Goal: Find specific page/section: Find specific page/section

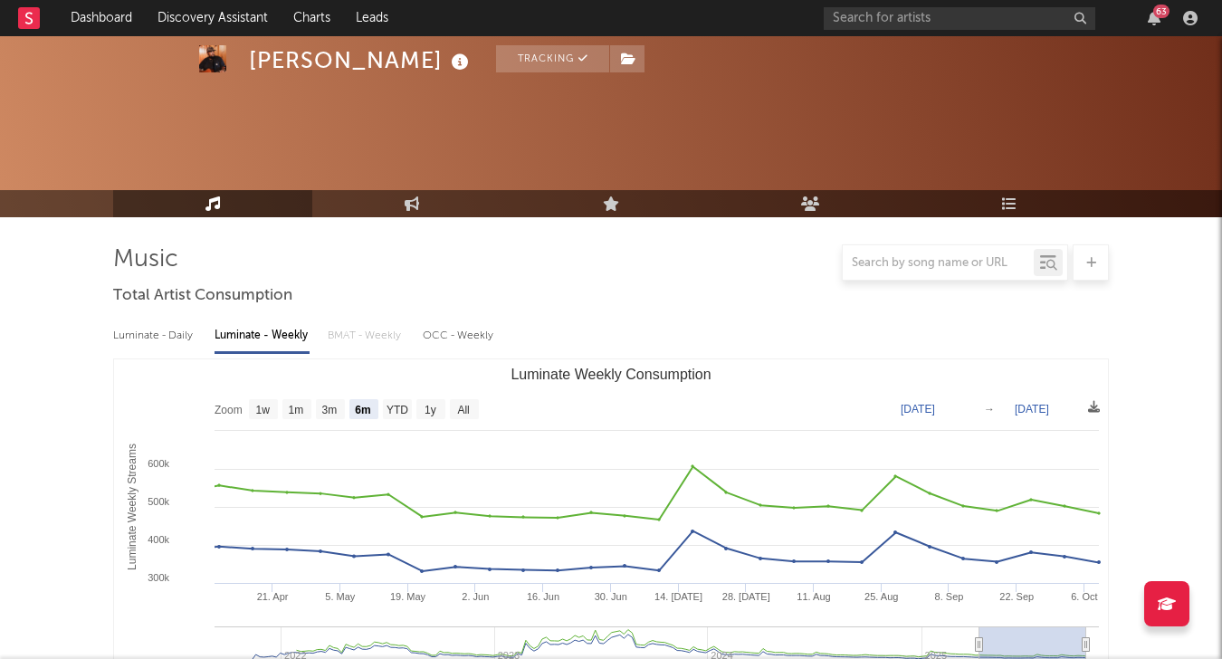
select select "6m"
select select "All"
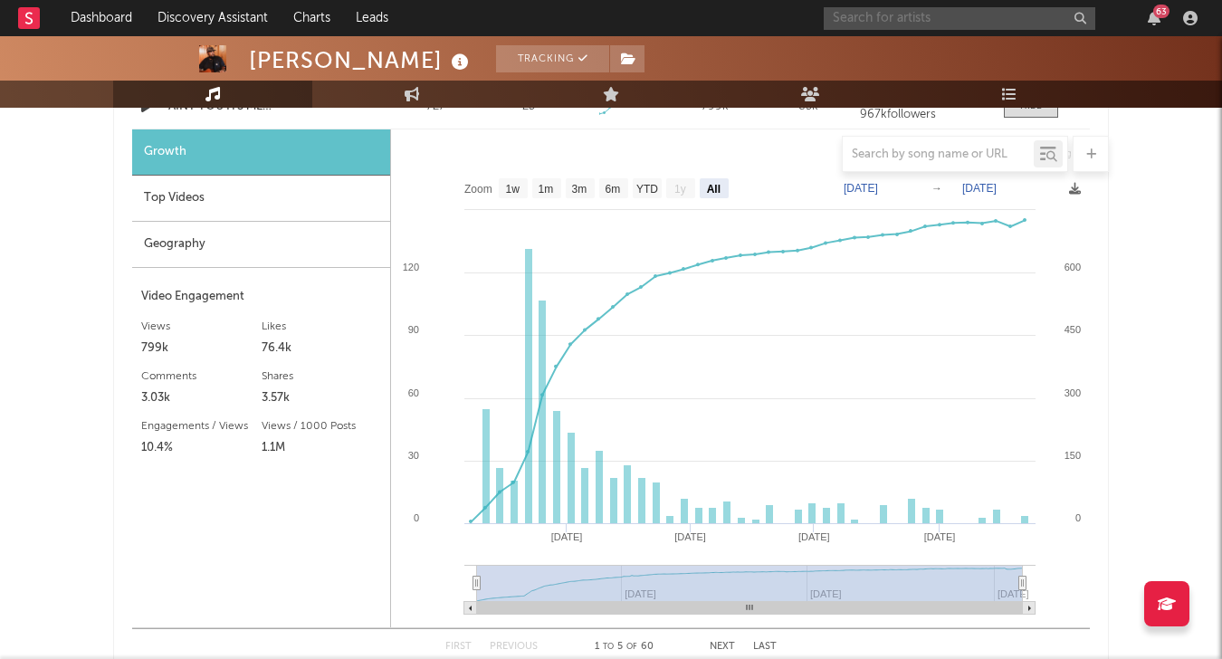
click at [892, 24] on input "text" at bounding box center [959, 18] width 271 height 23
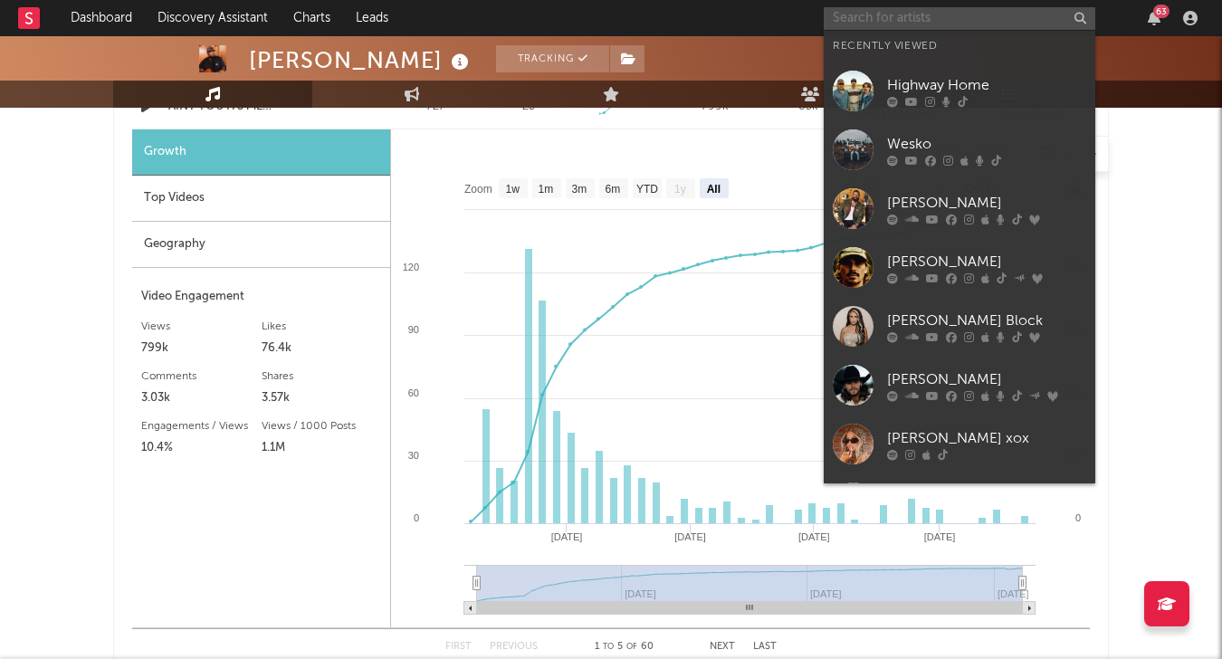
paste input "[PERSON_NAME]"
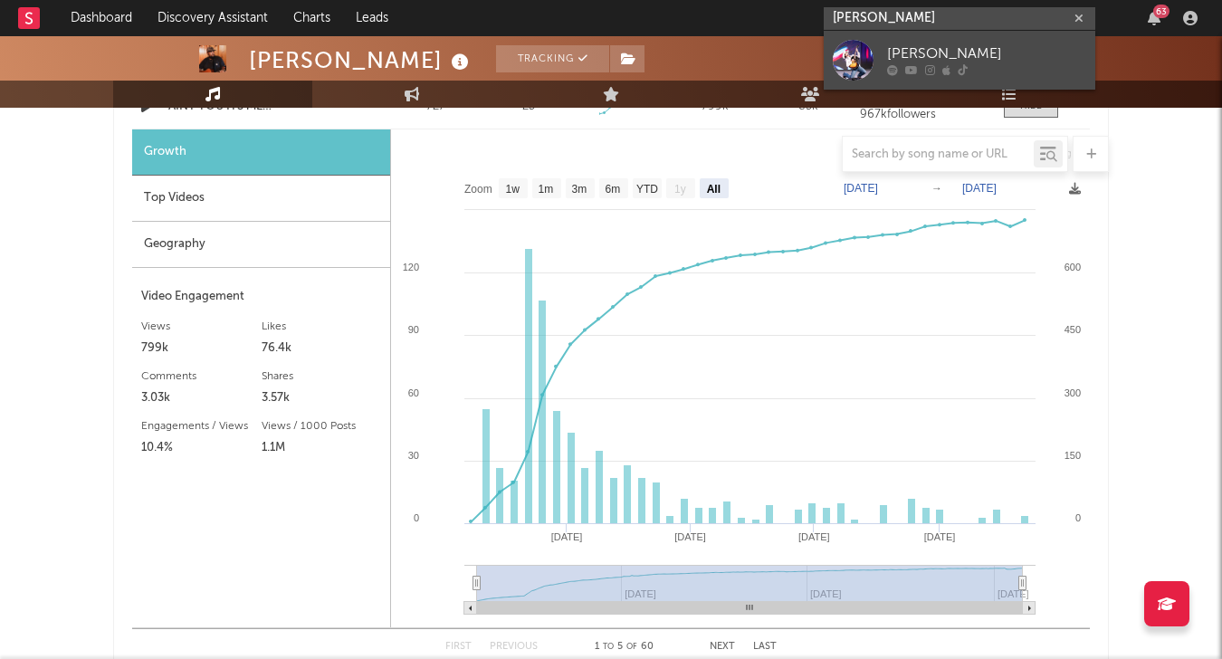
type input "[PERSON_NAME]"
click at [1010, 53] on div "[PERSON_NAME]" at bounding box center [986, 54] width 199 height 22
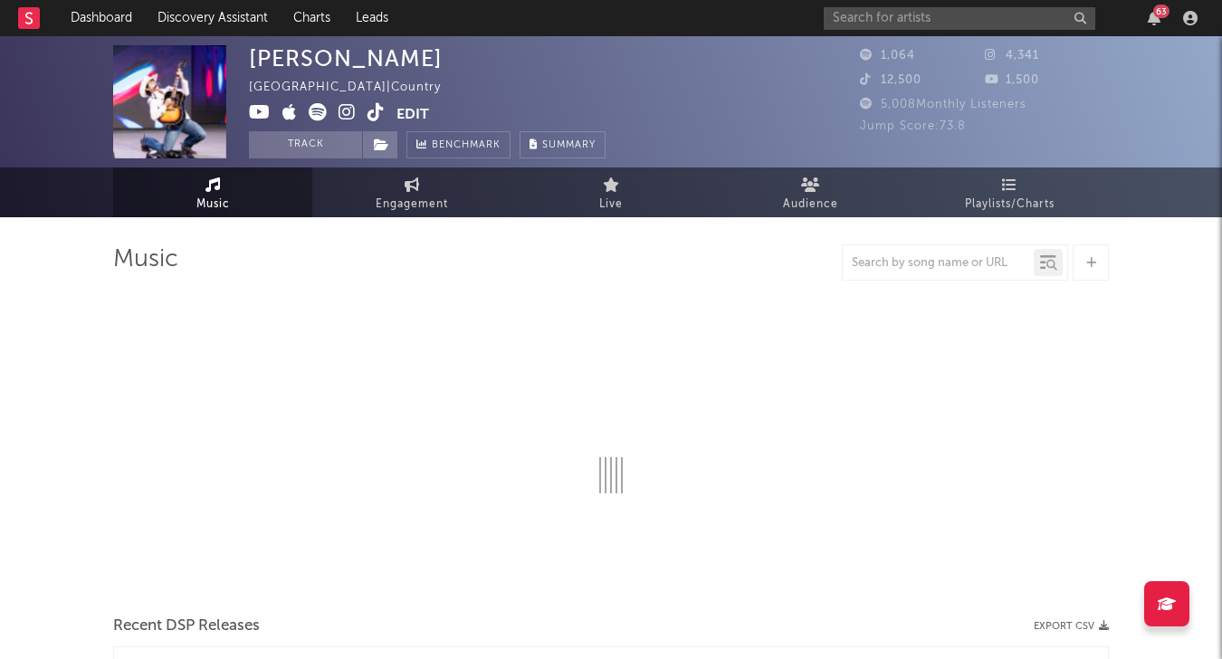
select select "6m"
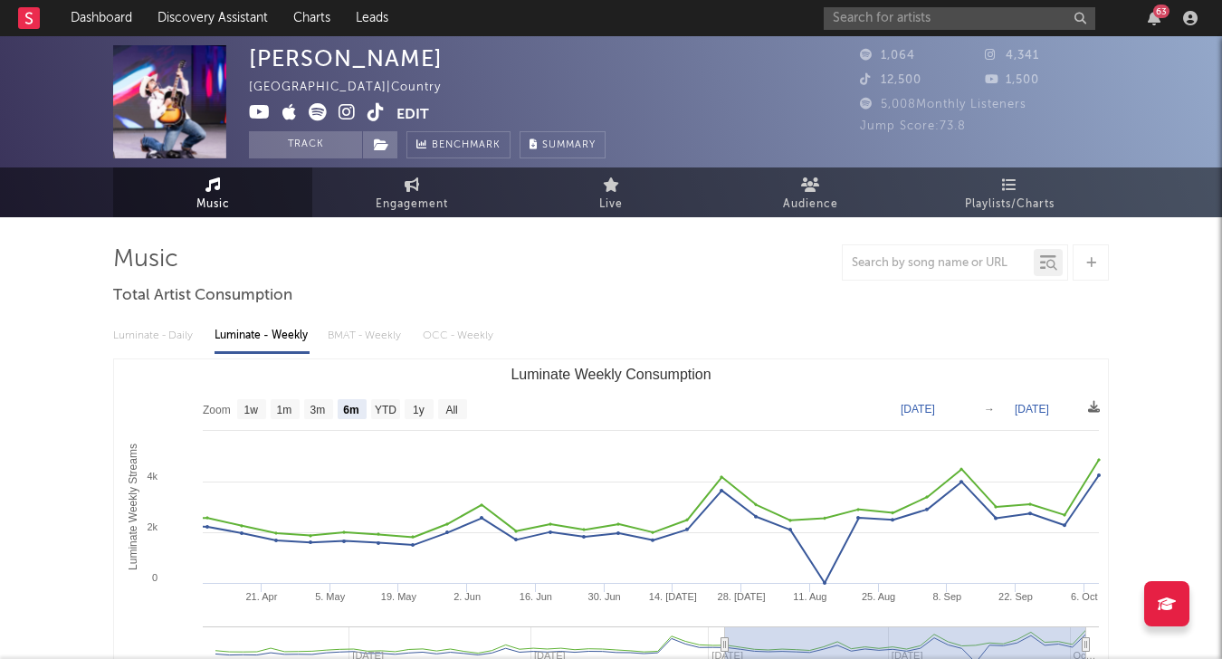
click at [376, 112] on icon at bounding box center [375, 112] width 17 height 18
